Goal: Task Accomplishment & Management: Use online tool/utility

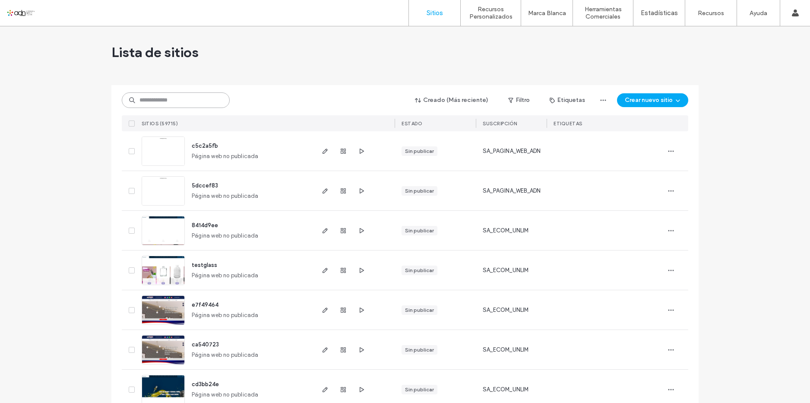
click at [190, 97] on input at bounding box center [176, 100] width 108 height 16
paste input "*********"
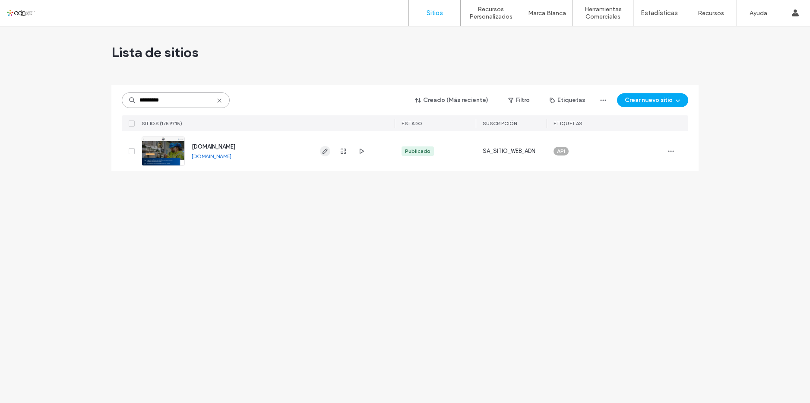
type input "*********"
click at [325, 152] on icon "button" at bounding box center [325, 151] width 7 height 7
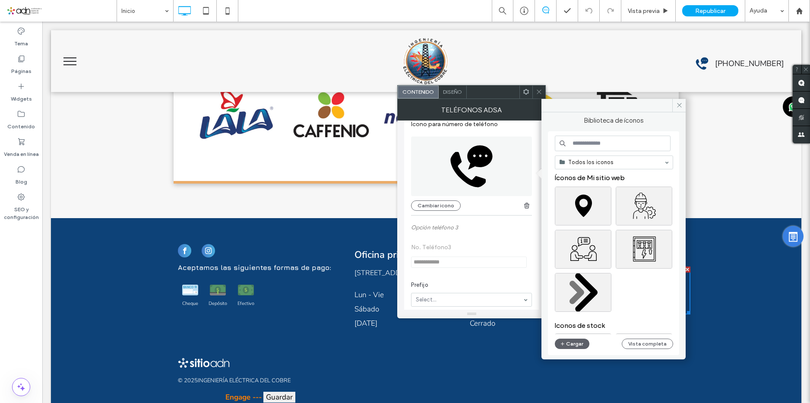
click at [575, 140] on input at bounding box center [613, 144] width 116 height 16
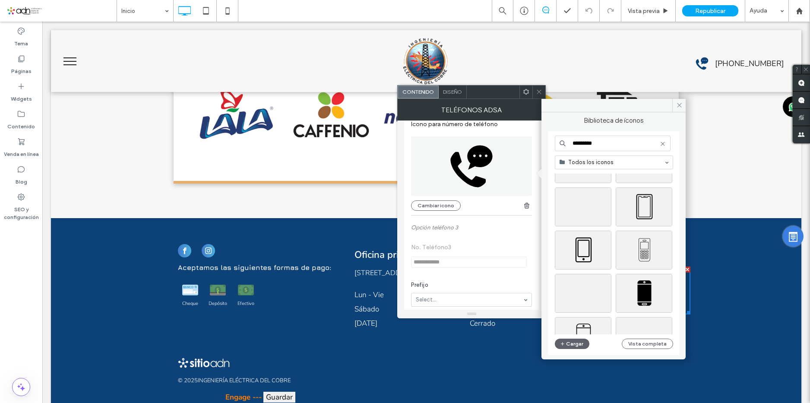
scroll to position [432, 0]
type input "*********"
click at [596, 244] on div "Seleccione" at bounding box center [583, 249] width 57 height 39
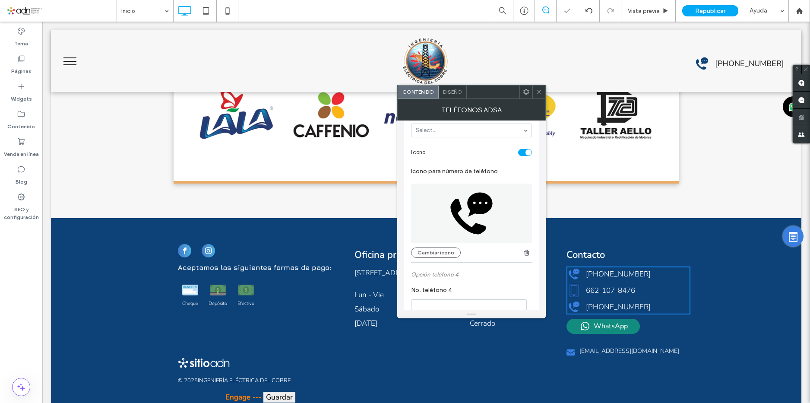
scroll to position [561, 0]
click at [453, 251] on button "Cambiar icono" at bounding box center [436, 249] width 50 height 10
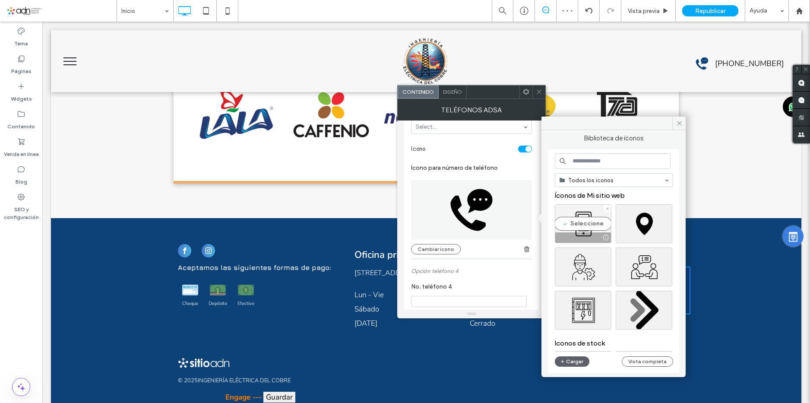
click at [589, 228] on div "Seleccione" at bounding box center [583, 223] width 57 height 39
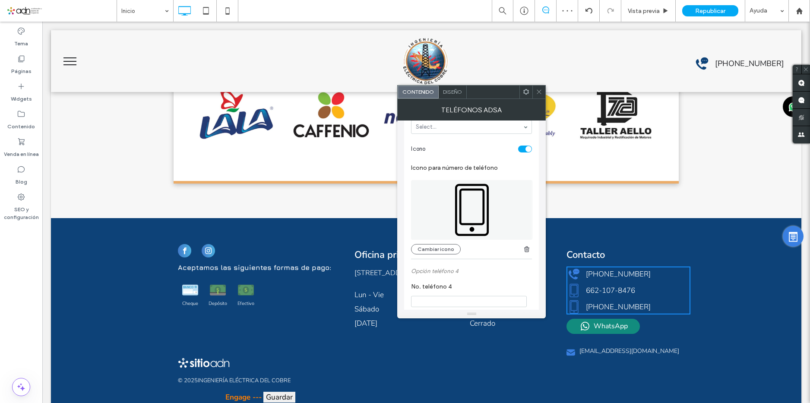
click at [542, 91] on icon at bounding box center [539, 92] width 6 height 6
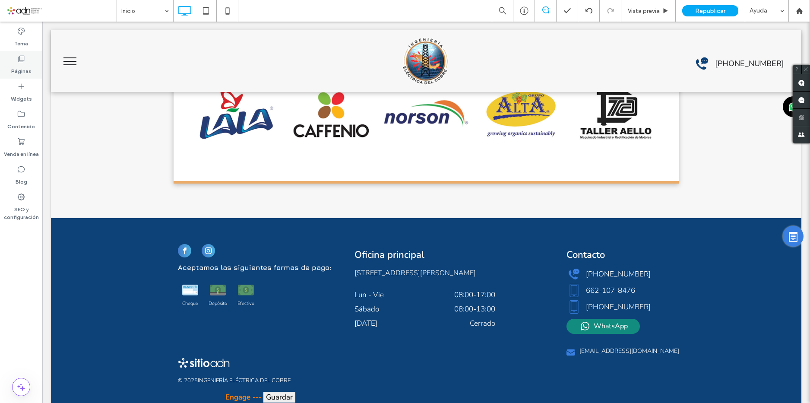
click at [19, 69] on label "Páginas" at bounding box center [21, 69] width 20 height 12
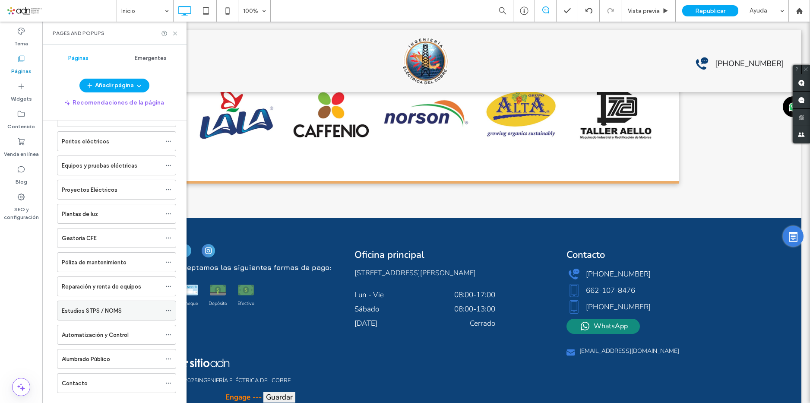
scroll to position [117, 0]
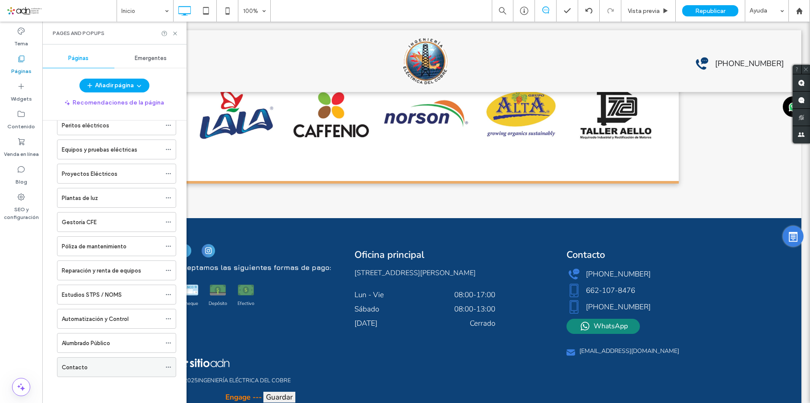
click at [95, 365] on div "Contacto" at bounding box center [111, 367] width 99 height 9
click at [174, 34] on icon at bounding box center [175, 33] width 6 height 6
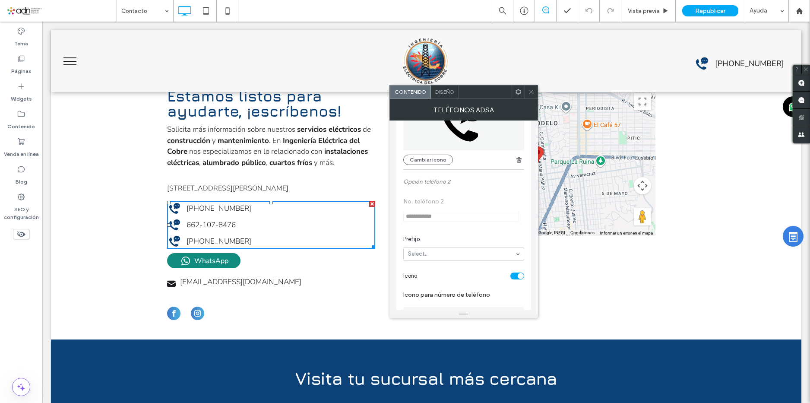
scroll to position [346, 0]
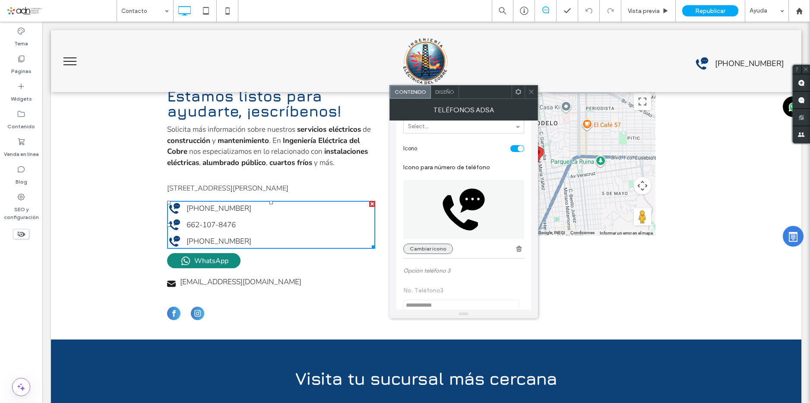
click at [428, 244] on button "Cambiar icono" at bounding box center [428, 249] width 50 height 10
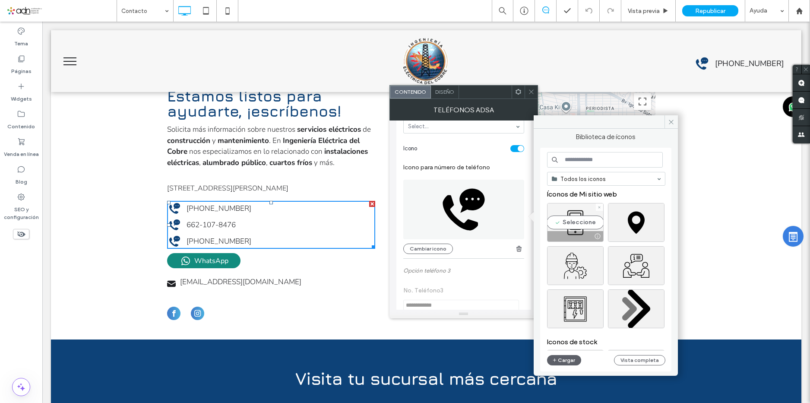
click at [569, 219] on div "Seleccione" at bounding box center [575, 222] width 57 height 39
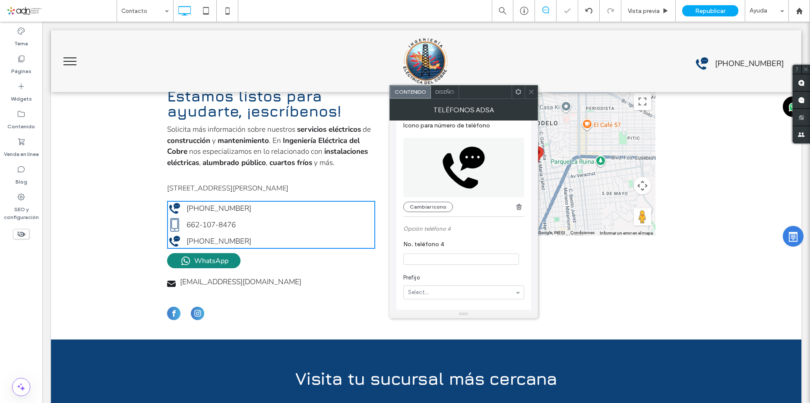
scroll to position [605, 0]
click at [427, 209] on button "Cambiar icono" at bounding box center [428, 206] width 50 height 10
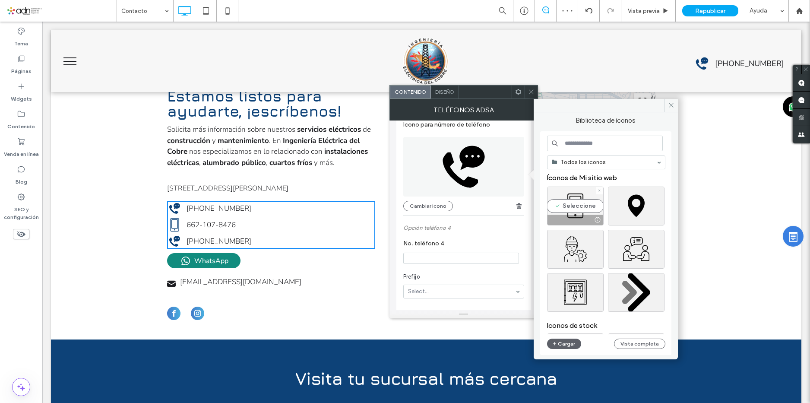
drag, startPoint x: 580, startPoint y: 200, endPoint x: 526, endPoint y: 148, distance: 74.8
click at [580, 200] on div "Seleccione" at bounding box center [575, 206] width 57 height 39
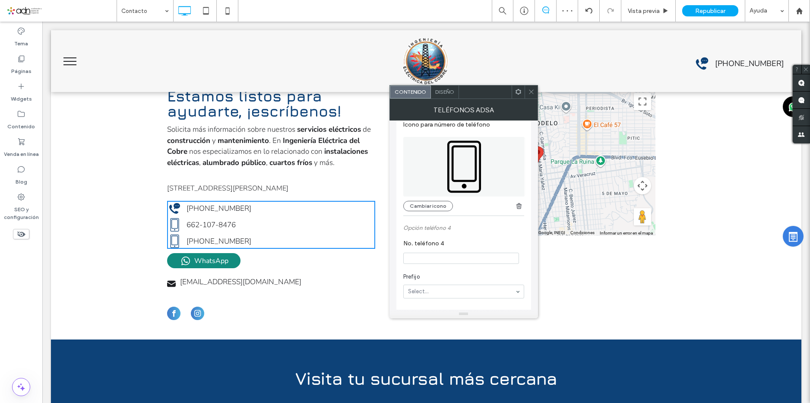
click at [532, 92] on icon at bounding box center [531, 92] width 6 height 6
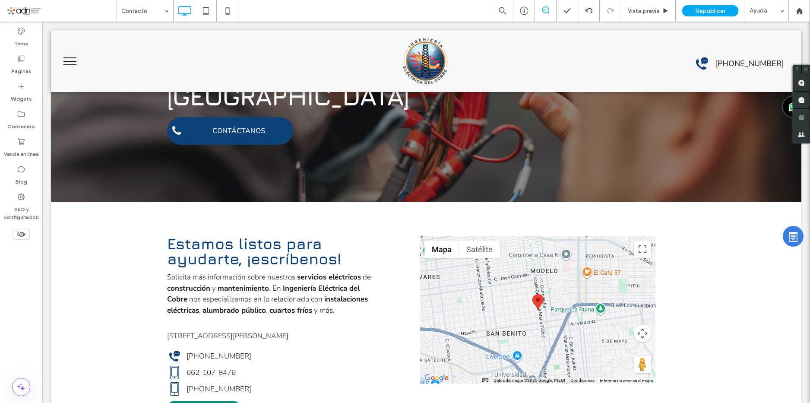
scroll to position [0, 0]
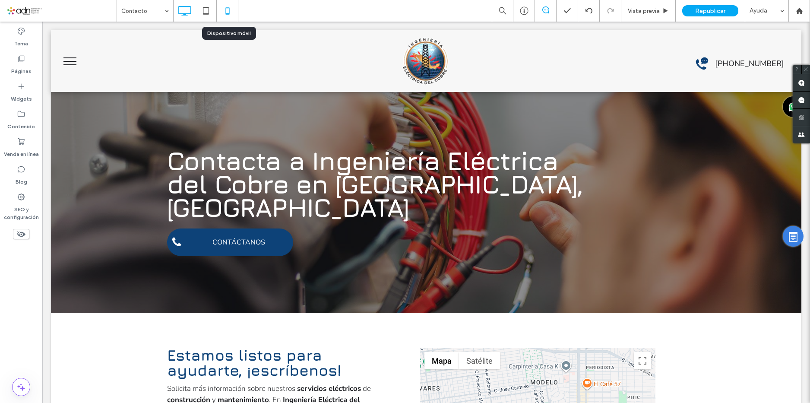
click at [230, 9] on icon at bounding box center [227, 10] width 17 height 17
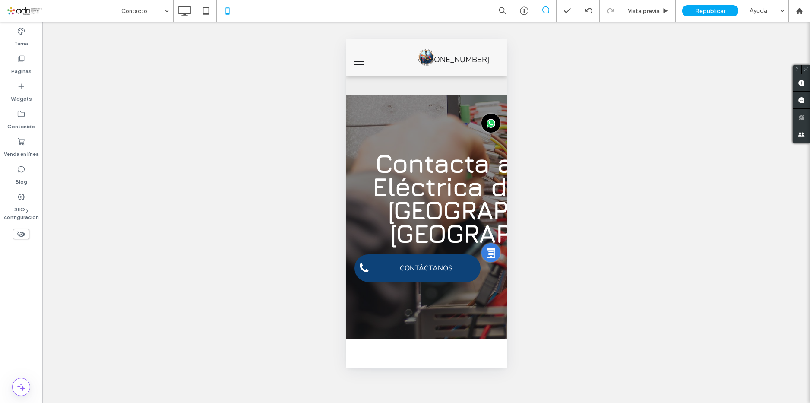
click at [719, 9] on span "Republicar" at bounding box center [710, 10] width 30 height 7
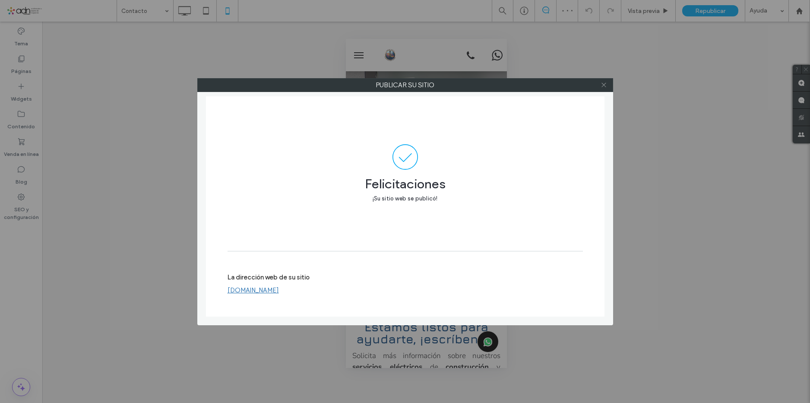
click at [605, 85] on icon at bounding box center [604, 85] width 6 height 6
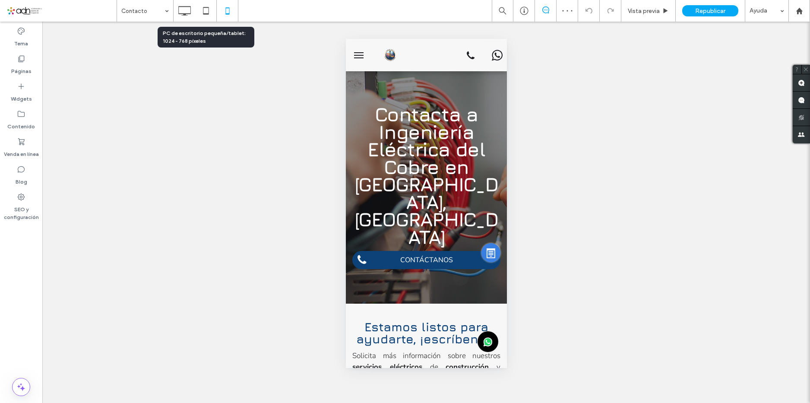
click at [191, 10] on icon at bounding box center [184, 10] width 17 height 17
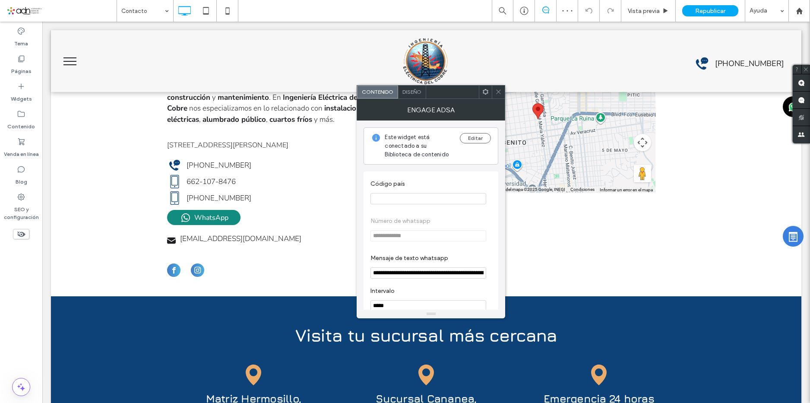
click at [498, 92] on use at bounding box center [499, 92] width 4 height 4
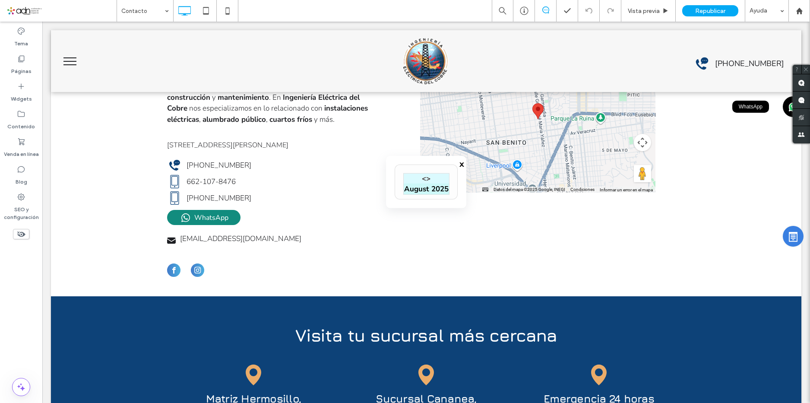
click at [783, 108] on div "WhatsApp" at bounding box center [793, 106] width 21 height 21
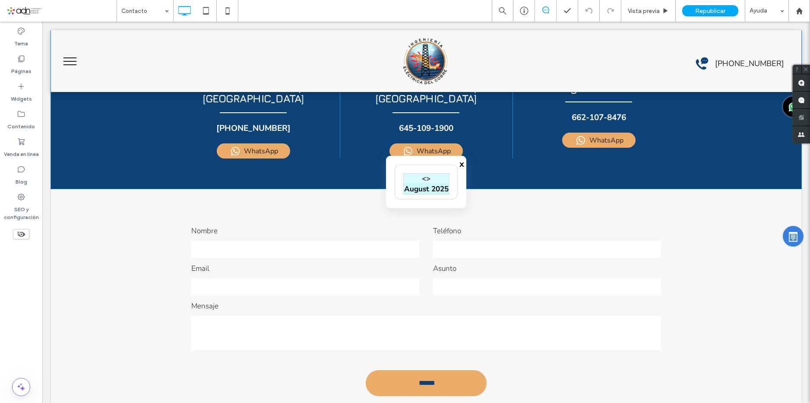
scroll to position [853, 0]
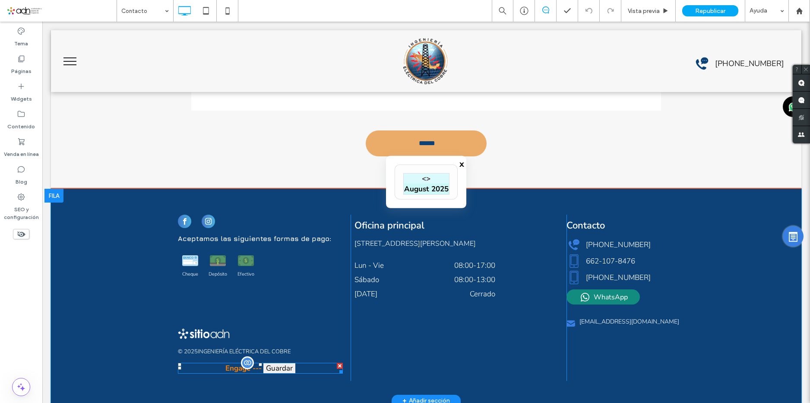
click at [460, 166] on span "x" at bounding box center [462, 164] width 5 height 12
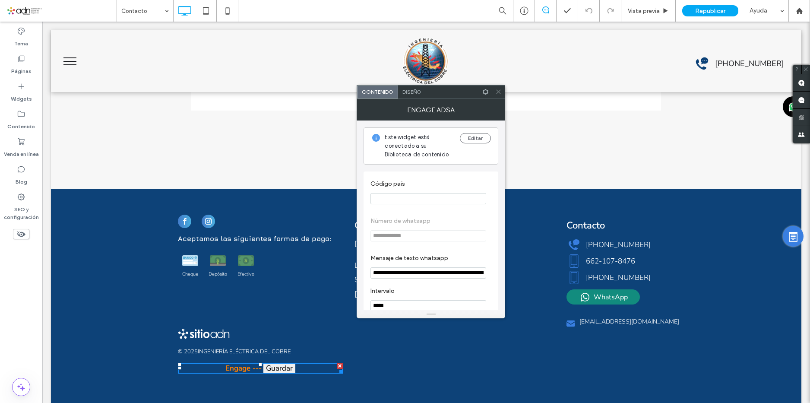
click at [498, 89] on icon at bounding box center [498, 92] width 6 height 6
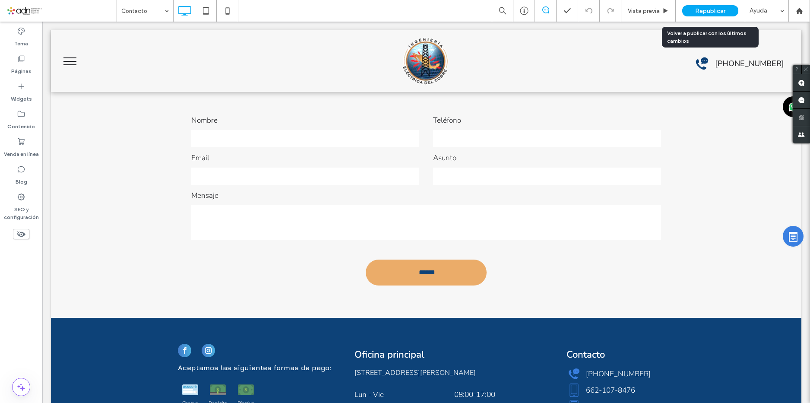
scroll to position [723, 0]
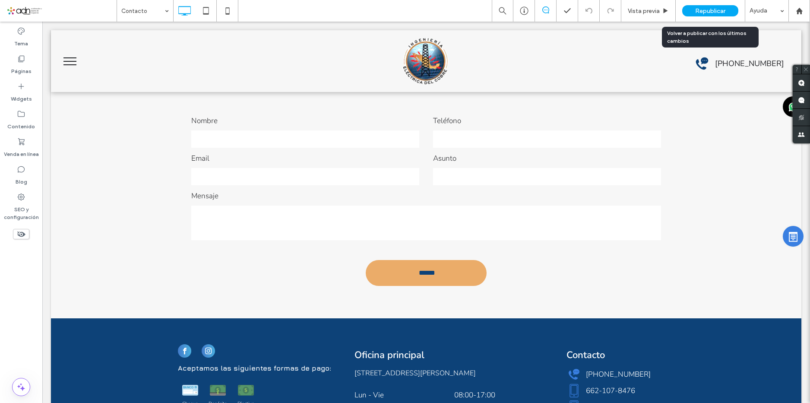
click at [689, 7] on div "Republicar" at bounding box center [710, 10] width 56 height 11
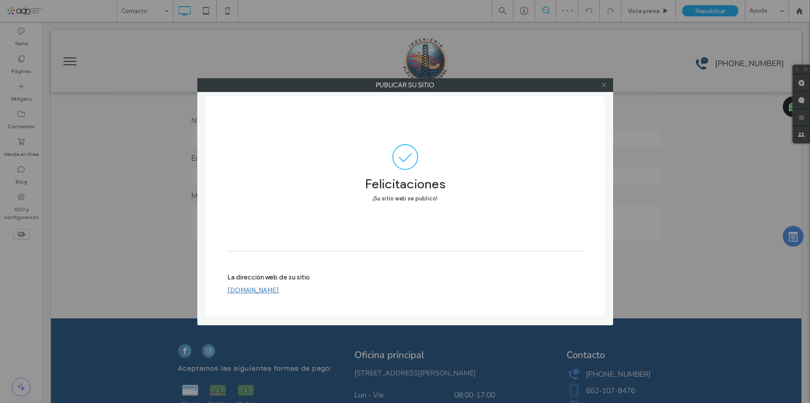
click at [603, 83] on icon at bounding box center [604, 85] width 6 height 6
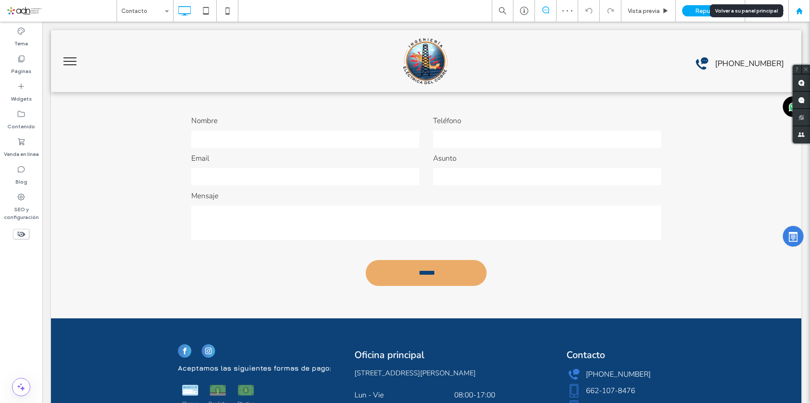
click at [797, 10] on use at bounding box center [799, 10] width 6 height 6
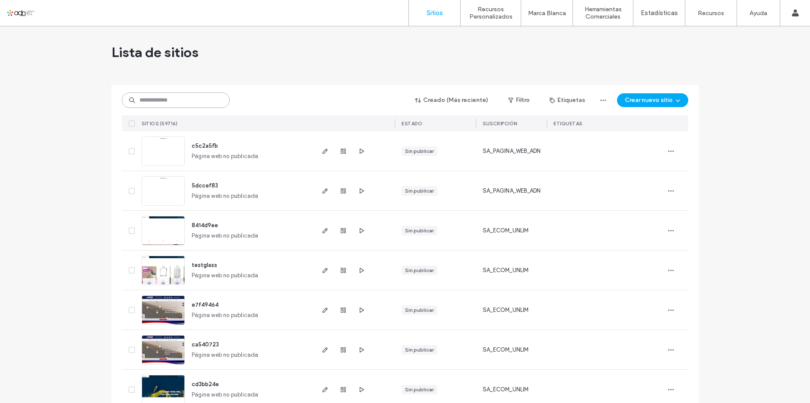
click at [180, 99] on input at bounding box center [176, 100] width 108 height 16
paste input "*********"
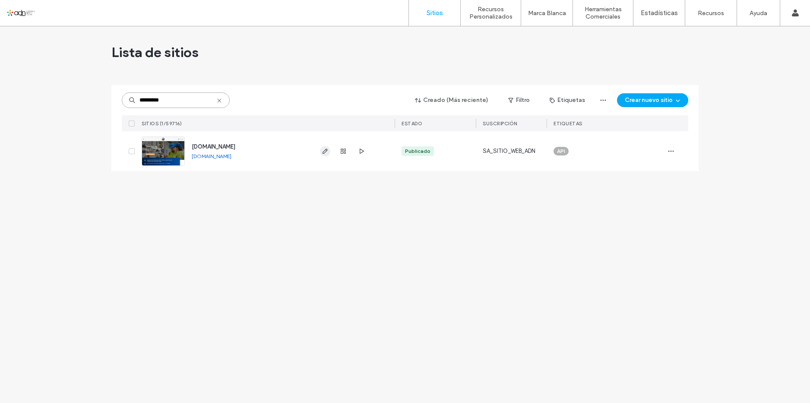
type input "*********"
click at [327, 149] on icon "button" at bounding box center [325, 151] width 7 height 7
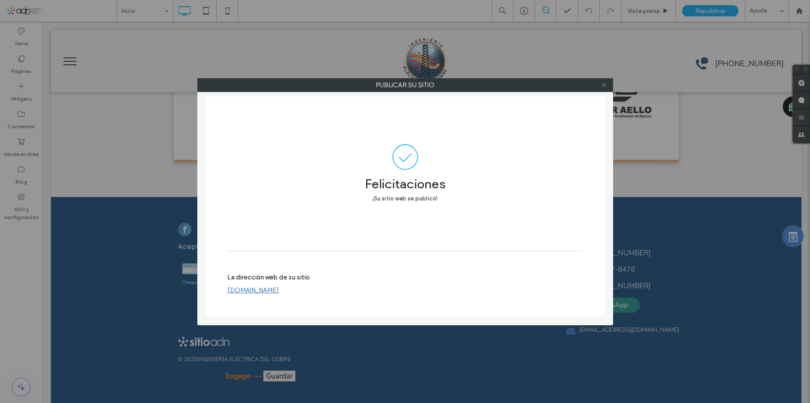
click at [603, 89] on span at bounding box center [604, 85] width 6 height 13
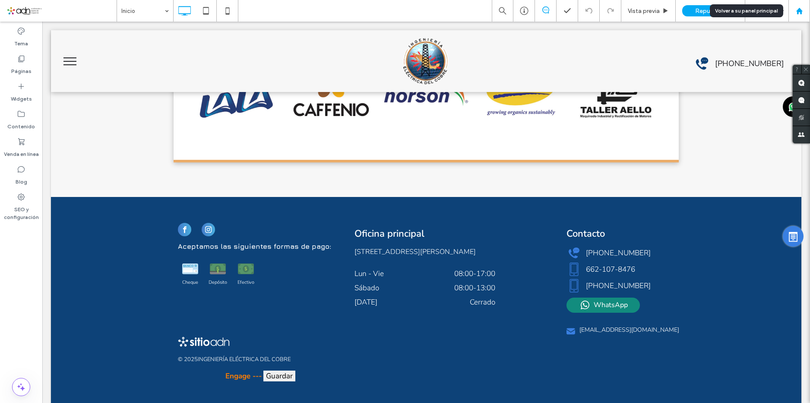
click at [800, 14] on use at bounding box center [799, 10] width 6 height 6
